Goal: Information Seeking & Learning: Find specific fact

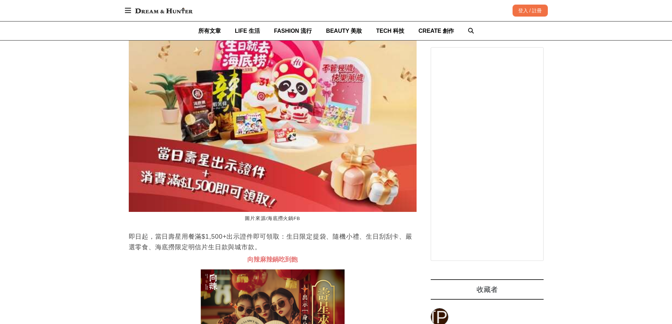
scroll to position [3351, 0]
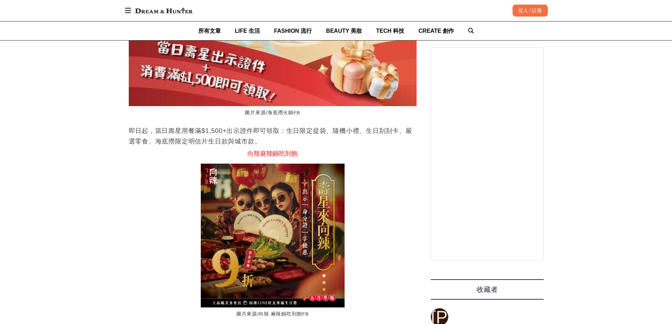
drag, startPoint x: 155, startPoint y: 158, endPoint x: 270, endPoint y: 164, distance: 115.2
click at [270, 147] on p "即日起，當日壽星用餐滿$1,500+出示證件即可領取：生日限定提袋、隨機小禮、生日刮刮卡、嚴選零食、海底撈限定明信片生日款與城市款。" at bounding box center [273, 136] width 288 height 21
click at [255, 147] on p "即日起，當日壽星用餐滿$1,500+出示證件即可領取：生日限定提袋、隨機小禮、生日刮刮卡、嚴選零食、海底撈限定明信片生日款與城市款。" at bounding box center [273, 136] width 288 height 21
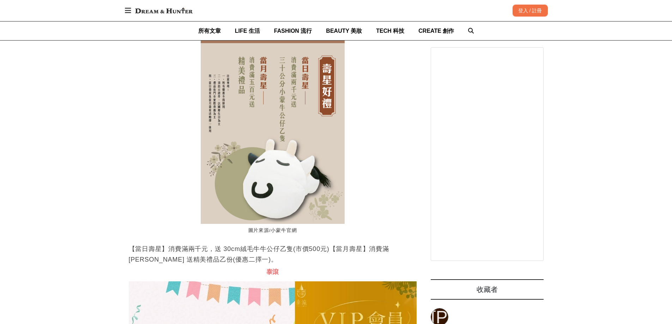
scroll to position [3810, 0]
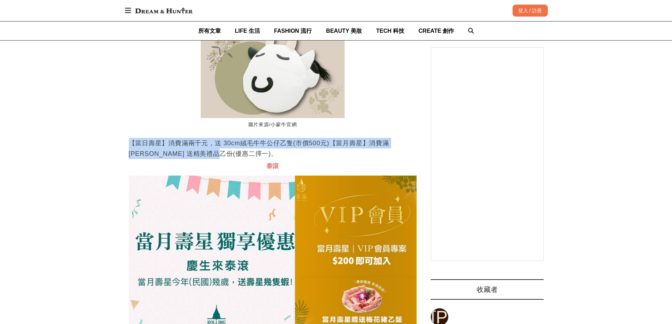
drag, startPoint x: 130, startPoint y: 165, endPoint x: 224, endPoint y: 181, distance: 95.1
click at [224, 159] on p "【當日壽星】消費滿兩千元，送 30cm絨毛牛牛公仔乙隻(市價500元)【當月壽星】消費滿 [PERSON_NAME] 送精美禮品乙份(優惠二擇一)。" at bounding box center [273, 148] width 288 height 21
click at [187, 159] on p "【當日壽星】消費滿兩千元，送 30cm絨毛牛牛公仔乙隻(市價500元)【當月壽星】消費滿 [PERSON_NAME] 送精美禮品乙份(優惠二擇一)。" at bounding box center [273, 148] width 288 height 21
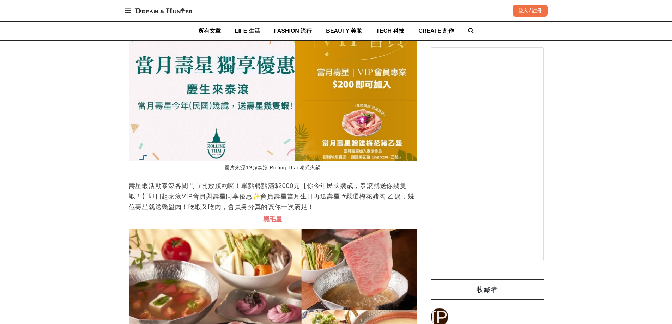
scroll to position [0, 0]
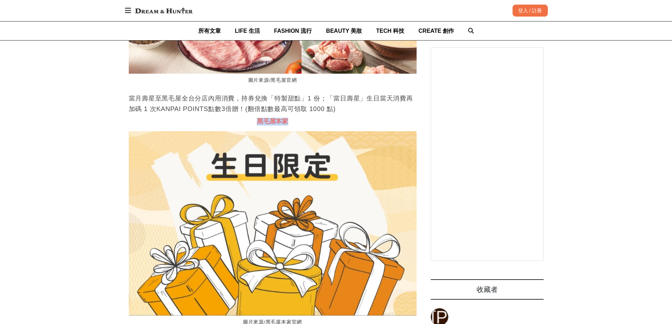
drag, startPoint x: 254, startPoint y: 151, endPoint x: 323, endPoint y: 150, distance: 68.8
click at [323, 126] on h3 "黑毛屋本家" at bounding box center [273, 122] width 288 height 8
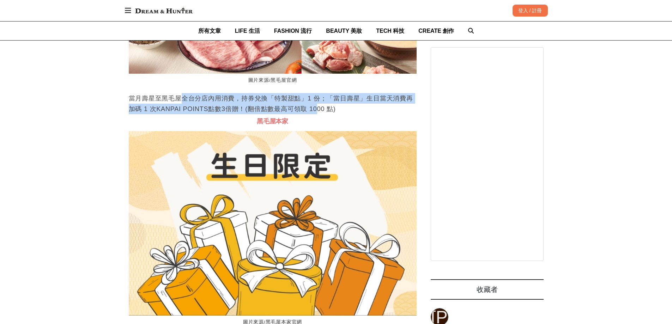
drag, startPoint x: 280, startPoint y: 134, endPoint x: 314, endPoint y: 138, distance: 34.1
click at [310, 114] on p "當月壽星至黑毛屋全台分店內用消費，持券兌換「特製甜點」1 份；「當日壽星」生日當天消費再加碼 1 次KANPAI POINTS點數3倍贈！(翻倍點數最高可領取…" at bounding box center [273, 103] width 288 height 21
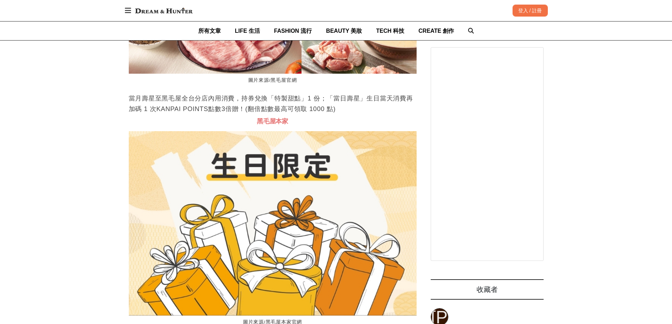
click at [314, 114] on p "當月壽星至黑毛屋全台分店內用消費，持券兌換「特製甜點」1 份；「當日壽星」生日當天消費再加碼 1 次KANPAI POINTS點數3倍贈！(翻倍點數最高可領取…" at bounding box center [273, 103] width 288 height 21
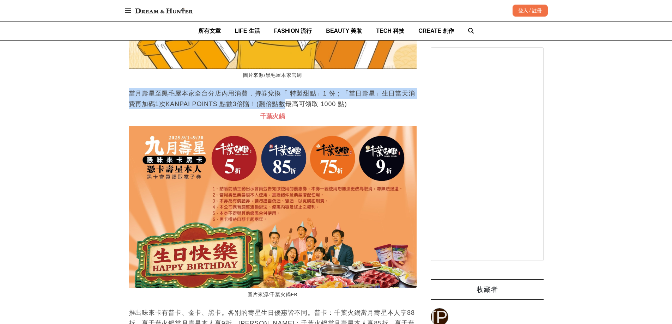
drag, startPoint x: 129, startPoint y: 119, endPoint x: 283, endPoint y: 129, distance: 154.2
click at [283, 109] on p "當月壽星至黑毛屋本家全台分店內用消費，持券兌換「 特製甜點」1 份；「當日壽星」生日當天消費再加碼1次KANPAI POINTS 點數3倍贈！(翻倍點數最高可…" at bounding box center [273, 98] width 288 height 21
click at [189, 109] on p "當月壽星至黑毛屋本家全台分店內用消費，持券兌換「 特製甜點」1 份；「當日壽星」生日當天消費再加碼1次KANPAI POINTS 點數3倍贈！(翻倍點數最高可…" at bounding box center [273, 98] width 288 height 21
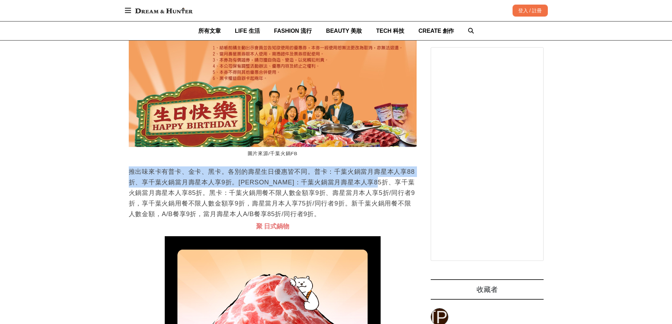
drag, startPoint x: 126, startPoint y: 199, endPoint x: 408, endPoint y: 210, distance: 282.5
click at [374, 213] on p "推出味來卡有普卡、金卡、黑卡。各別的壽星生日優惠皆不同。普卡：千葉火鍋當月壽星本人享88折、享千葉火鍋當月壽星本人享9折。[PERSON_NAME]：千葉火鍋…" at bounding box center [273, 193] width 288 height 53
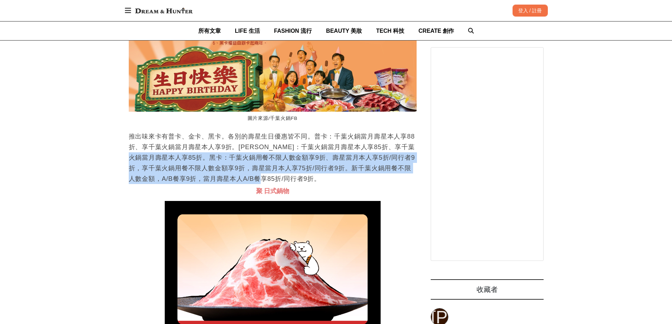
drag, startPoint x: 156, startPoint y: 181, endPoint x: 344, endPoint y: 204, distance: 189.3
click at [344, 184] on p "推出味來卡有普卡、金卡、黑卡。各別的壽星生日優惠皆不同。普卡：千葉火鍋當月壽星本人享88折、享千葉火鍋當月壽星本人享9折。[PERSON_NAME]：千葉火鍋…" at bounding box center [273, 157] width 288 height 53
click at [224, 184] on p "推出味來卡有普卡、金卡、黑卡。各別的壽星生日優惠皆不同。普卡：千葉火鍋當月壽星本人享88折、享千葉火鍋當月壽星本人享9折。[PERSON_NAME]：千葉火鍋…" at bounding box center [273, 157] width 288 height 53
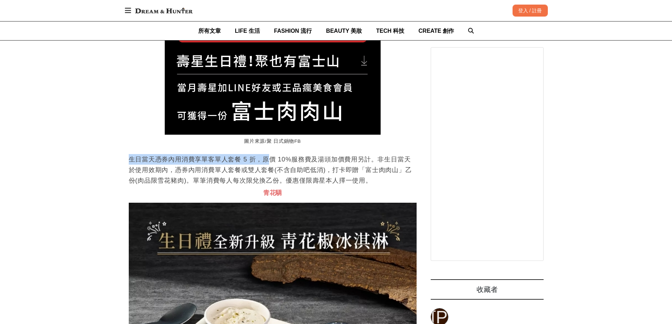
drag, startPoint x: 129, startPoint y: 186, endPoint x: 226, endPoint y: 188, distance: 97.0
click at [268, 186] on p "生日當天憑券內用消費享單客單人套餐 5 折，原價 10%服務費及湯頭加價費用另計。非生日當天於使用效期內，憑券內用消費單人套餐或雙人套餐(不含自助吧低消)，打…" at bounding box center [273, 170] width 288 height 32
click at [223, 186] on p "生日當天憑券內用消費享單客單人套餐 5 折，原價 10%服務費及湯頭加價費用另計。非生日當天於使用效期內，憑券內用消費單人套餐或雙人套餐(不含自助吧低消)，打…" at bounding box center [273, 170] width 288 height 32
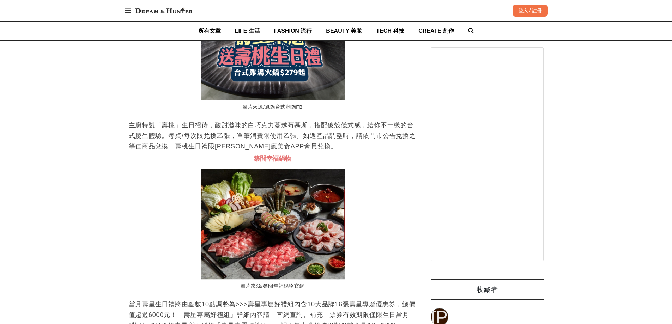
scroll to position [0, 288]
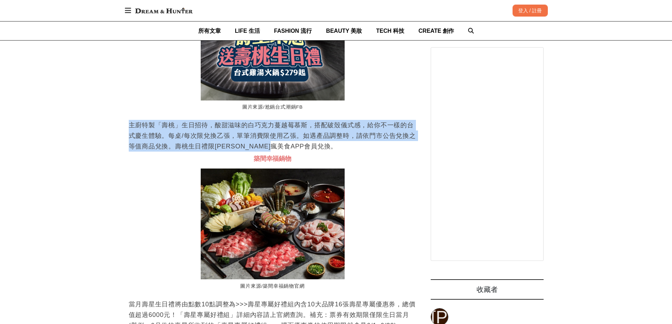
drag, startPoint x: 130, startPoint y: 151, endPoint x: 357, endPoint y: 170, distance: 228.0
click at [357, 152] on p "主廚特製「壽桃」生日招待，酸甜滋味的白巧克力蔓越莓慕斯，搭配破殼儀式感，給你不一樣的台式慶生體驗。每桌/每次限兌換乙張，單筆消費限使用乙張。如遇產品調整時，請…" at bounding box center [273, 136] width 288 height 32
click at [338, 152] on p "主廚特製「壽桃」生日招待，酸甜滋味的白巧克力蔓越莓慕斯，搭配破殼儀式感，給你不一樣的台式慶生體驗。每桌/每次限兌換乙張，單筆消費限使用乙張。如遇產品調整時，請…" at bounding box center [273, 136] width 288 height 32
drag, startPoint x: 129, startPoint y: 152, endPoint x: 322, endPoint y: 172, distance: 193.6
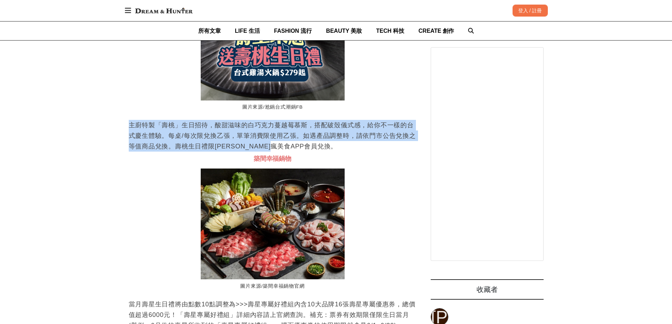
click at [340, 152] on p "主廚特製「壽桃」生日招待，酸甜滋味的白巧克力蔓越莓慕斯，搭配破殼儀式感，給你不一樣的台式慶生體驗。每桌/每次限兌換乙張，單筆消費限使用乙張。如遇產品調整時，請…" at bounding box center [273, 136] width 288 height 32
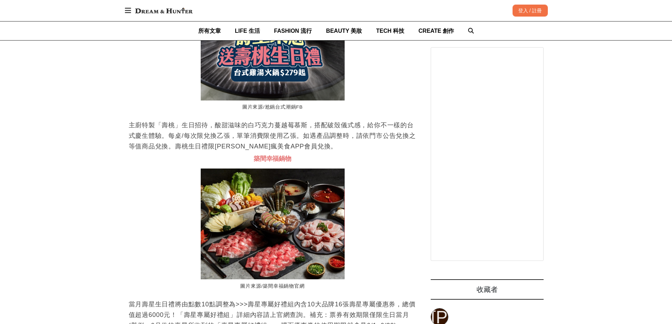
scroll to position [0, 576]
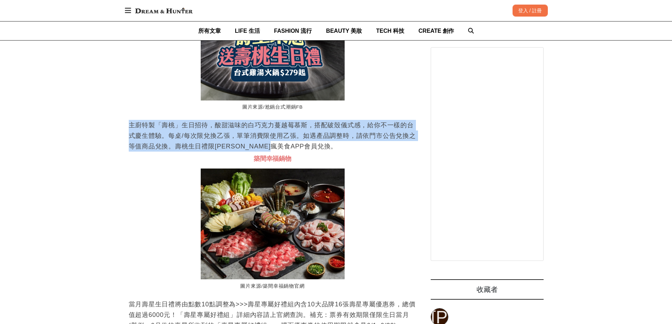
drag, startPoint x: 127, startPoint y: 148, endPoint x: 304, endPoint y: 172, distance: 178.0
click at [323, 152] on p "主廚特製「壽桃」生日招待，酸甜滋味的白巧克力蔓越莓慕斯，搭配破殼儀式感，給你不一樣的台式慶生體驗。每桌/每次限兌換乙張，單筆消費限使用乙張。如遇產品調整時，請…" at bounding box center [273, 136] width 288 height 32
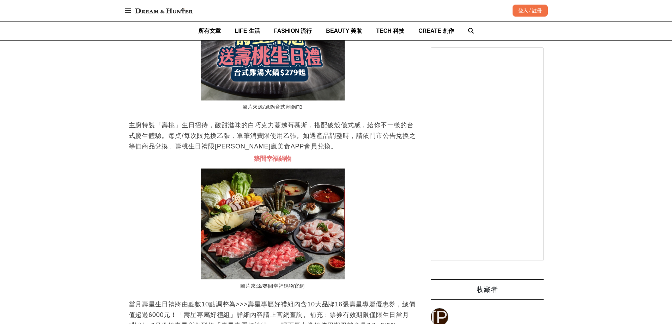
scroll to position [0, 864]
click at [148, 152] on p "主廚特製「壽桃」生日招待，酸甜滋味的白巧克力蔓越莓慕斯，搭配破殼儀式感，給你不一樣的台式慶生體驗。每桌/每次限兌換乙張，單筆消費限使用乙張。如遇產品調整時，請…" at bounding box center [273, 136] width 288 height 32
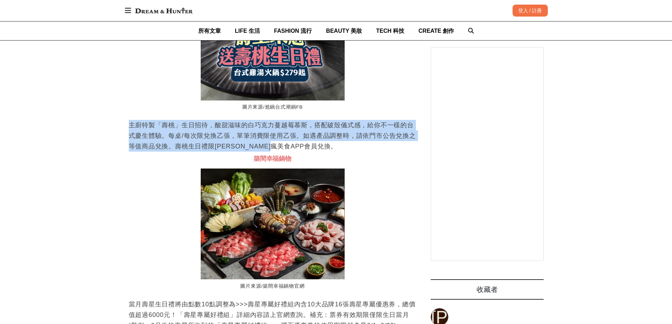
drag, startPoint x: 129, startPoint y: 151, endPoint x: 328, endPoint y: 169, distance: 200.5
click at [328, 152] on p "主廚特製「壽桃」生日招待，酸甜滋味的白巧克力蔓越莓慕斯，搭配破殼儀式感，給你不一樣的台式慶生體驗。每桌/每次限兌換乙張，單筆消費限使用乙張。如遇產品調整時，請…" at bounding box center [273, 136] width 288 height 32
drag, startPoint x: 332, startPoint y: 174, endPoint x: 264, endPoint y: 168, distance: 68.7
click at [332, 152] on p "主廚特製「壽桃」生日招待，酸甜滋味的白巧克力蔓越莓慕斯，搭配破殼儀式感，給你不一樣的台式慶生體驗。每桌/每次限兌換乙張，單筆消費限使用乙張。如遇產品調整時，請…" at bounding box center [273, 136] width 288 height 32
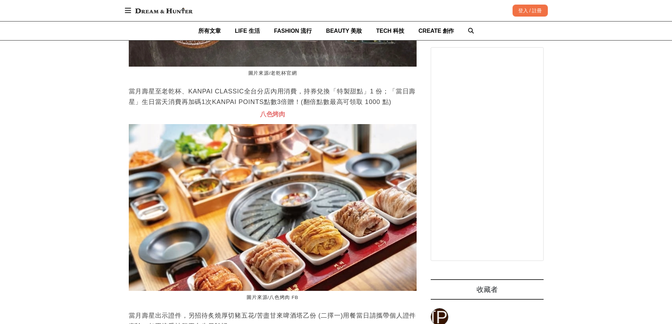
scroll to position [0, 288]
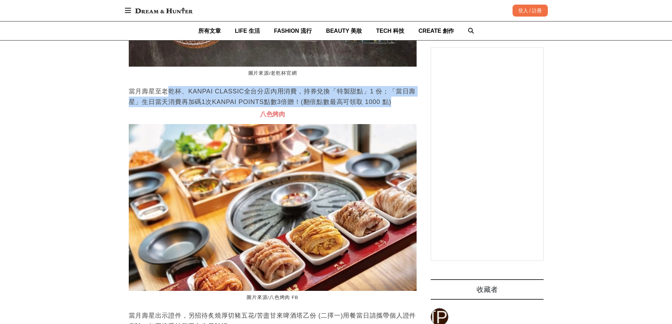
drag, startPoint x: 170, startPoint y: 121, endPoint x: 396, endPoint y: 132, distance: 226.4
click at [391, 107] on p "當月壽星至老乾杯、KANPAI CLASSIC全台分店內用消費，持券兌換「特製甜點」1 份；「當日壽星」生日當天消費再加碼1次KANPAI POINTS點數3…" at bounding box center [273, 96] width 288 height 21
click at [396, 107] on p "當月壽星至老乾杯、KANPAI CLASSIC全台分店內用消費，持券兌換「特製甜點」1 份；「當日壽星」生日當天消費再加碼1次KANPAI POINTS點數3…" at bounding box center [273, 96] width 288 height 21
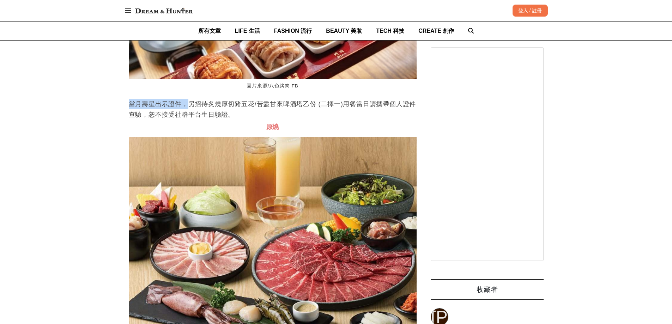
scroll to position [0, 576]
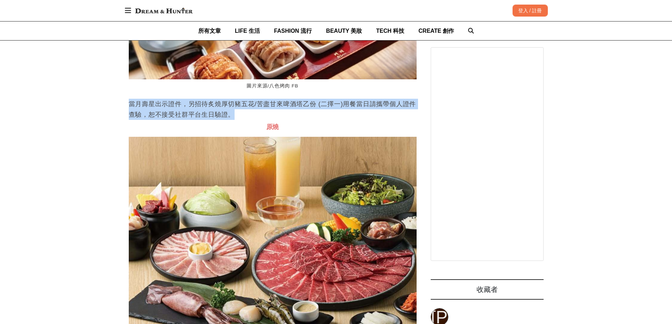
drag, startPoint x: 180, startPoint y: 133, endPoint x: 245, endPoint y: 143, distance: 65.7
click at [236, 120] on p "當月壽星出示證件，另招待炙燒厚切豬五花/苦盡甘來啤酒塔乙份 (二擇一)用餐當日請攜帶個人證件查驗，恕不接受社群平台生日驗證。" at bounding box center [273, 109] width 288 height 21
drag, startPoint x: 246, startPoint y: 143, endPoint x: 242, endPoint y: 144, distance: 4.0
click at [246, 120] on p "當月壽星出示證件，另招待炙燒厚切豬五花/苦盡甘來啤酒塔乙份 (二擇一)用餐當日請攜帶個人證件查驗，恕不接受社群平台生日驗證。" at bounding box center [273, 109] width 288 height 21
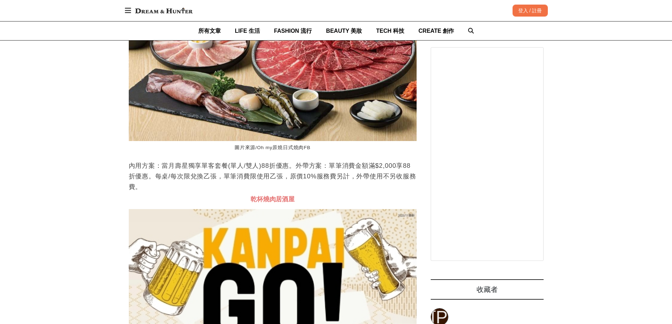
scroll to position [7514, 0]
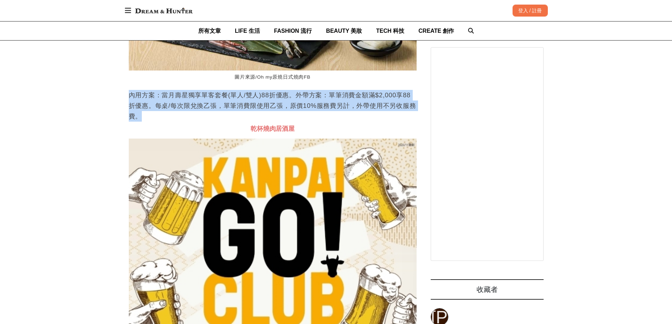
drag, startPoint x: 150, startPoint y: 129, endPoint x: 163, endPoint y: 145, distance: 20.4
click at [163, 122] on p "內用方案：當月壽星獨享單客套餐(單人/雙人)88折優惠。外帶方案：單筆消費金額滿$2,000享88折優惠。每桌/每次限兌換乙張，單筆消費限使用乙張，原價10%…" at bounding box center [273, 106] width 288 height 32
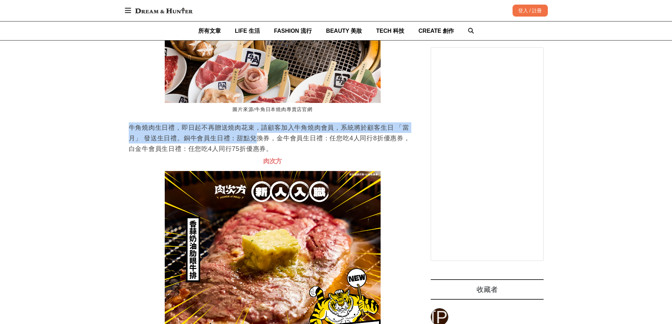
scroll to position [0, 0]
drag, startPoint x: 125, startPoint y: 152, endPoint x: 314, endPoint y: 173, distance: 190.6
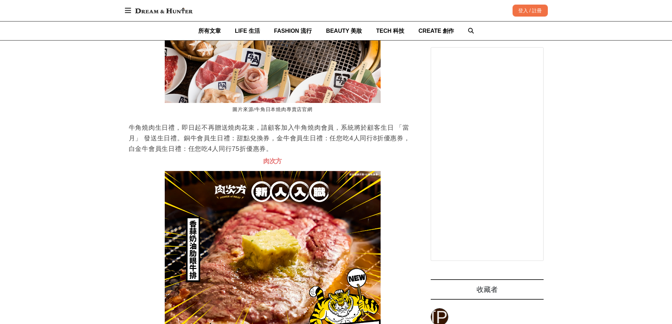
click at [321, 154] on p "牛角燒肉生日禮，即日起不再贈送燒肉花束，請顧客加入牛角燒肉會員，系統將於顧客生日 「當月」 發送生日禮。銅牛會員生日禮：甜點兌換券，金牛會員生日禮：任您吃4人…" at bounding box center [273, 138] width 288 height 32
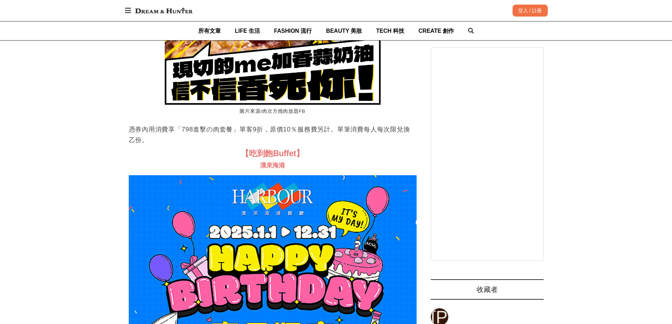
scroll to position [8467, 0]
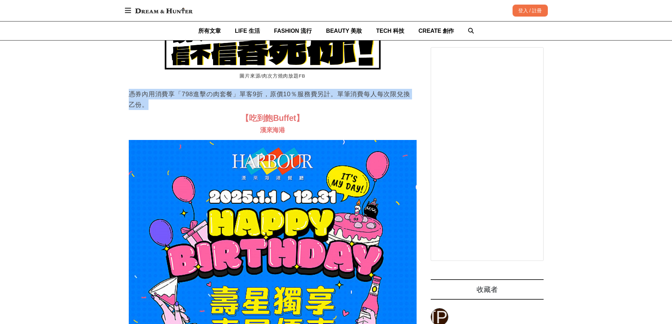
drag, startPoint x: 123, startPoint y: 121, endPoint x: 165, endPoint y: 137, distance: 44.9
click at [172, 110] on p "憑券內用消費享「798進擊の肉套餐」單客9折，原價10％服務費另計。單筆消費每人每次限兌換乙份。" at bounding box center [273, 99] width 288 height 21
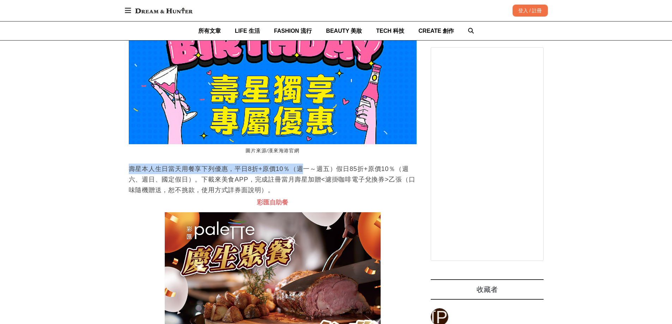
scroll to position [0, 864]
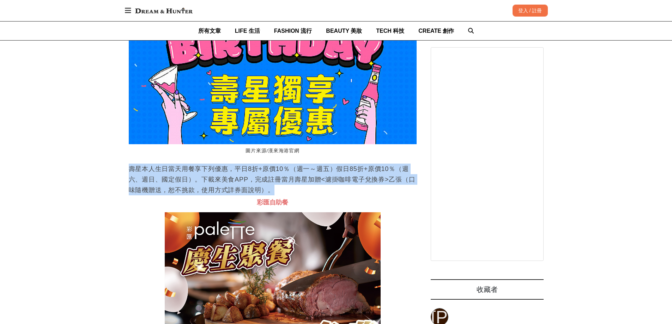
drag, startPoint x: 130, startPoint y: 197, endPoint x: 382, endPoint y: 216, distance: 252.6
click at [382, 195] on p "壽星本人生日當天用餐享下列優惠，平日8折+原價10％（週一～週五）假日85折+原價10％（週六、週日、國定假日）。下載來美食APP，完成註冊當月壽星加贈<濾掛…" at bounding box center [273, 180] width 288 height 32
click at [373, 195] on p "壽星本人生日當天用餐享下列優惠，平日8折+原價10％（週一～週五）假日85折+原價10％（週六、週日、國定假日）。下載來美食APP，完成註冊當月壽星加贈<濾掛…" at bounding box center [273, 180] width 288 height 32
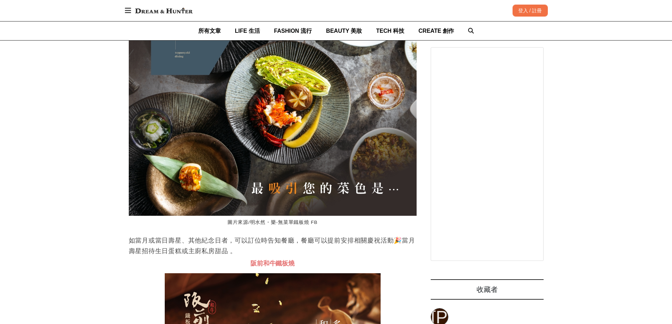
scroll to position [0, 1152]
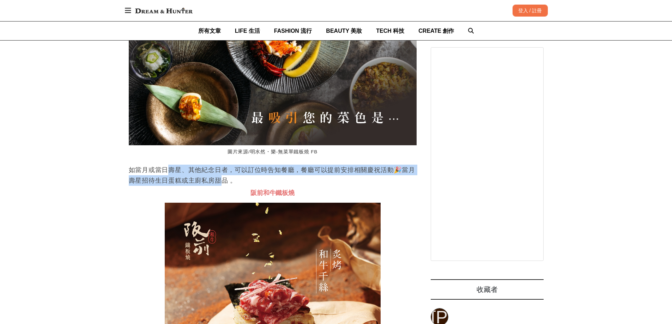
drag, startPoint x: 169, startPoint y: 197, endPoint x: 219, endPoint y: 211, distance: 51.5
click at [219, 186] on p "如當月或當日壽星、其他紀念日者，可以訂位時告知餐廳，餐廳可以提前安排相關慶祝活動🎉當月壽星招待生日蛋糕或主廚私房甜品 。" at bounding box center [273, 175] width 288 height 21
click at [180, 186] on p "如當月或當日壽星、其他紀念日者，可以訂位時告知餐廳，餐廳可以提前安排相關慶祝活動🎉當月壽星招待生日蛋糕或主廚私房甜品 。" at bounding box center [273, 175] width 288 height 21
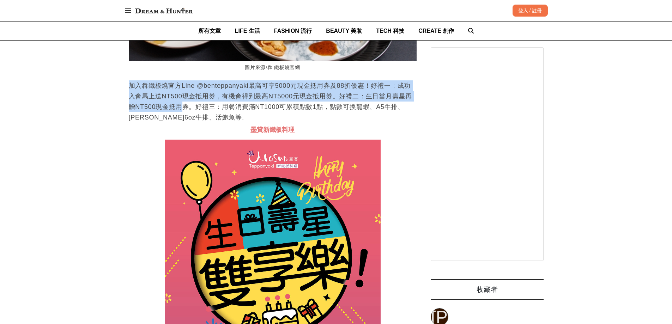
drag, startPoint x: 125, startPoint y: 111, endPoint x: 185, endPoint y: 136, distance: 65.2
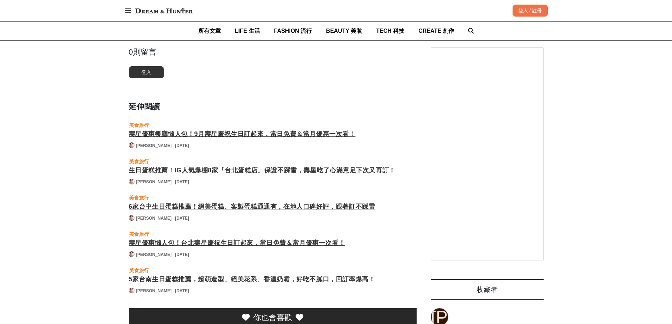
scroll to position [0, 0]
